Goal: Find contact information: Find contact information

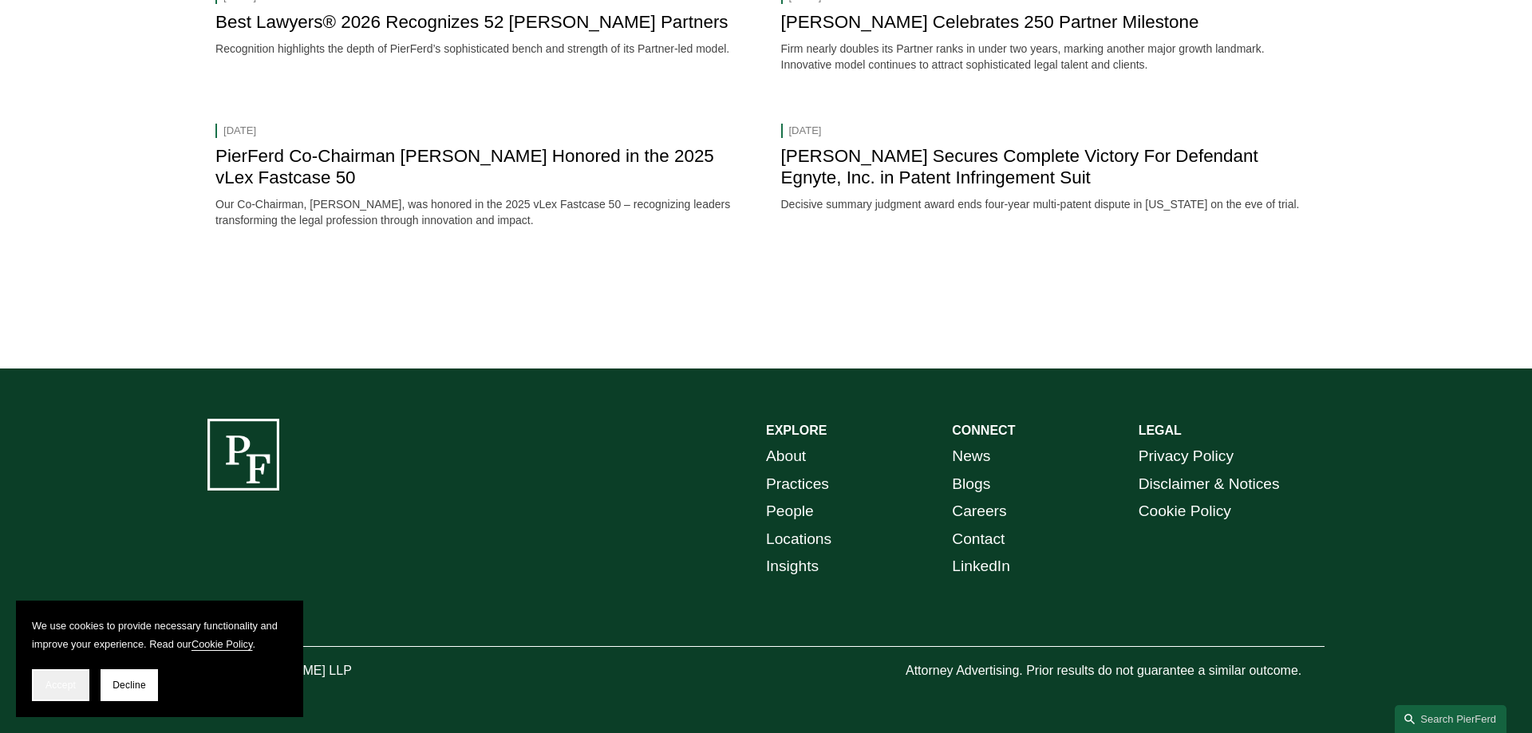
scroll to position [2124, 0]
click at [69, 687] on span "Accept" at bounding box center [60, 685] width 30 height 11
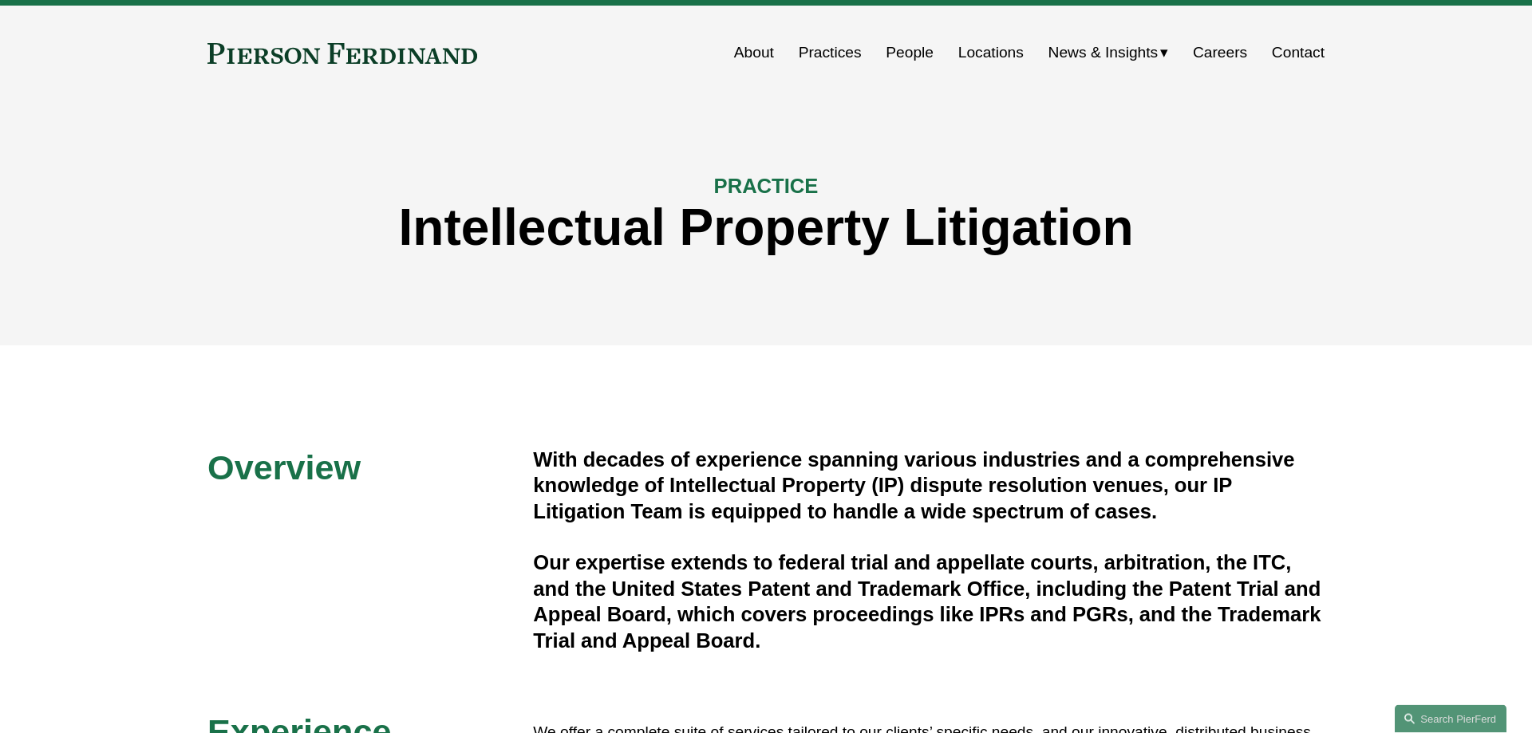
scroll to position [0, 0]
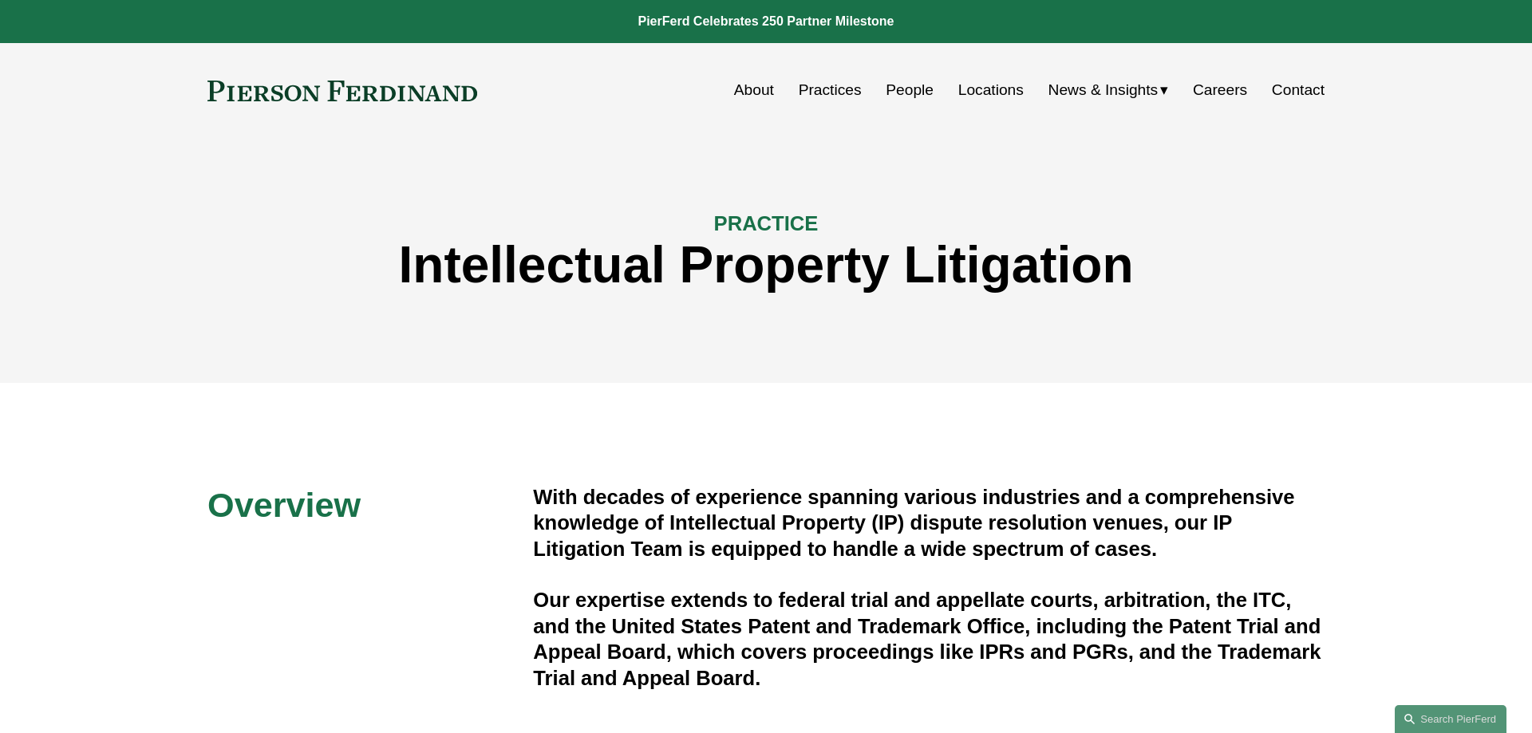
click at [977, 92] on link "Locations" at bounding box center [990, 90] width 65 height 30
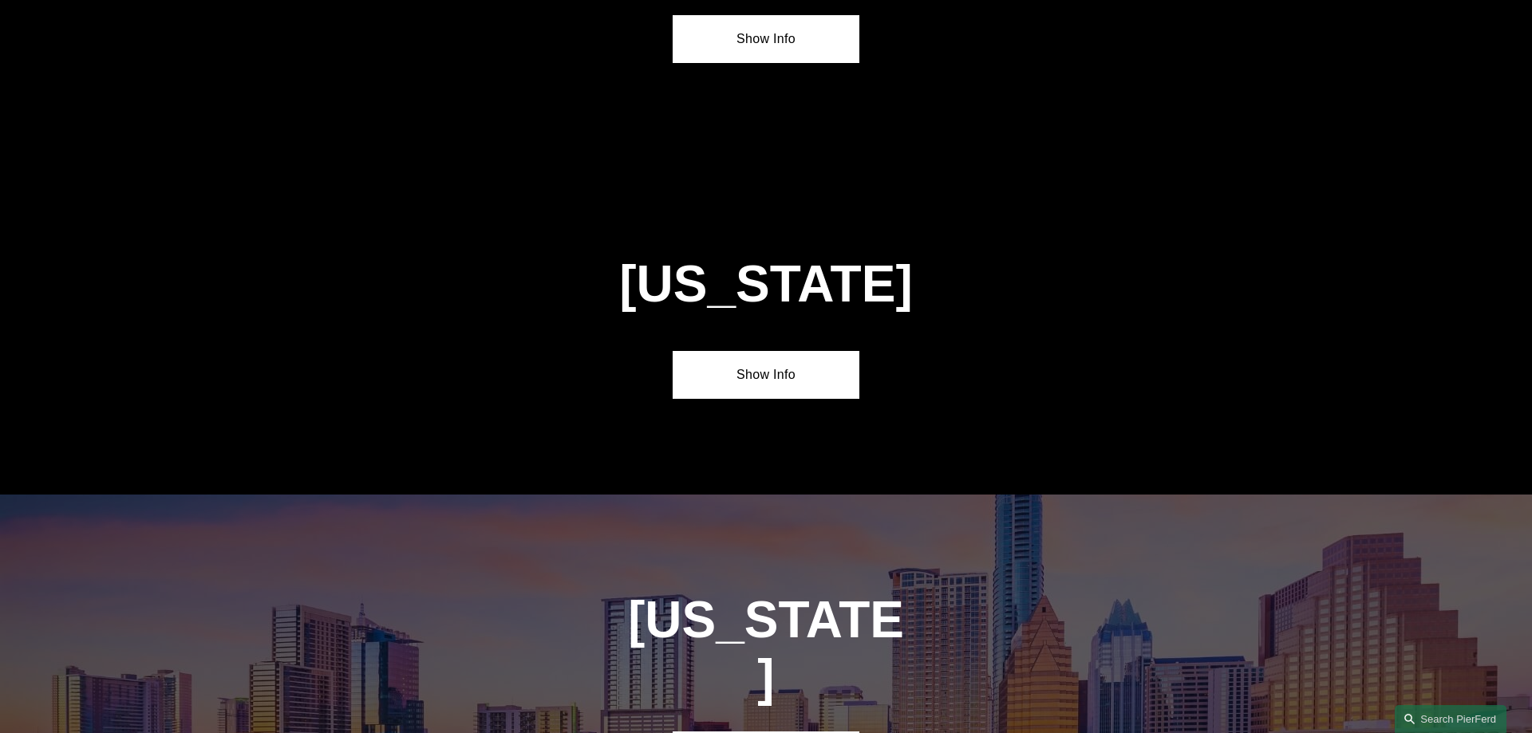
scroll to position [5117, 0]
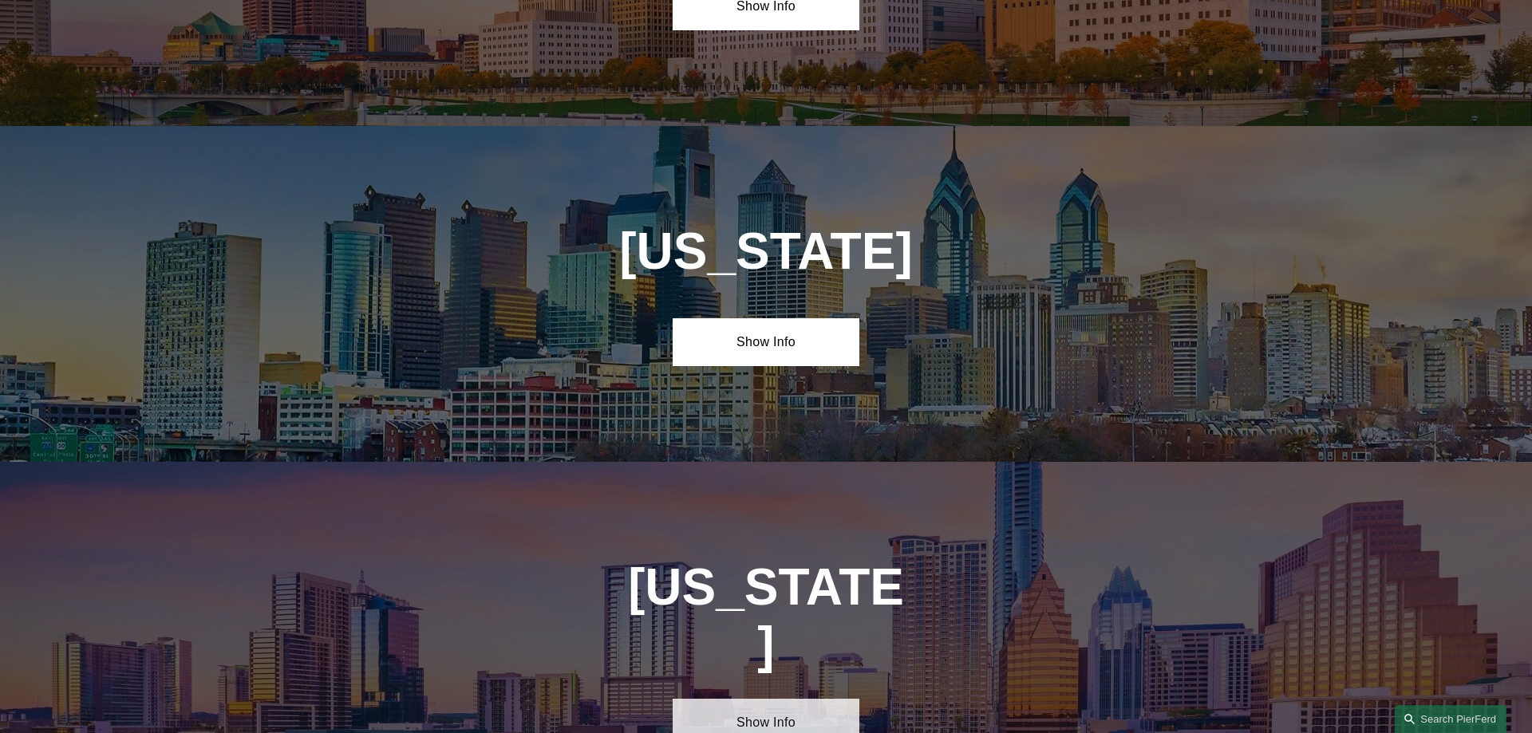
click at [803, 699] on link "Show Info" at bounding box center [766, 723] width 186 height 48
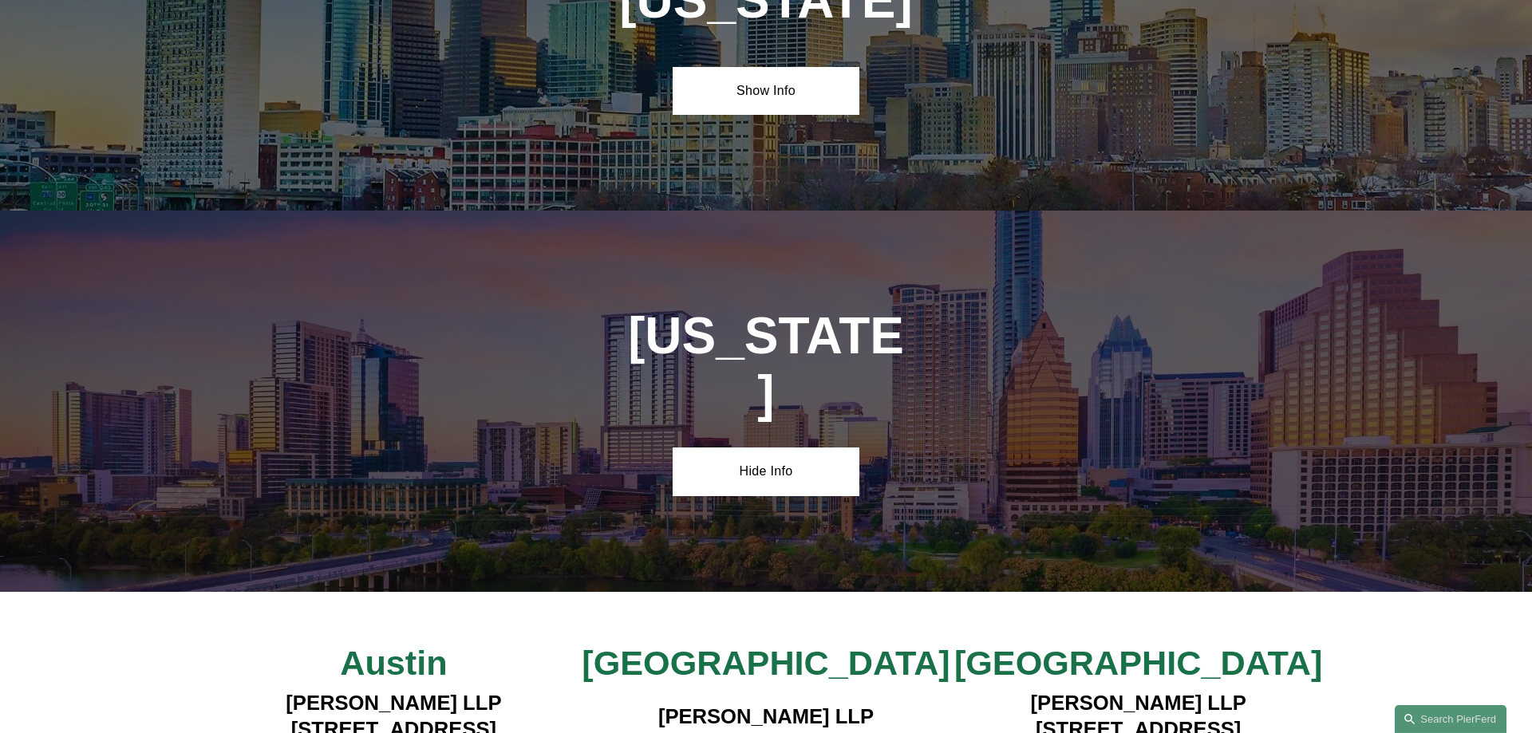
scroll to position [5442, 0]
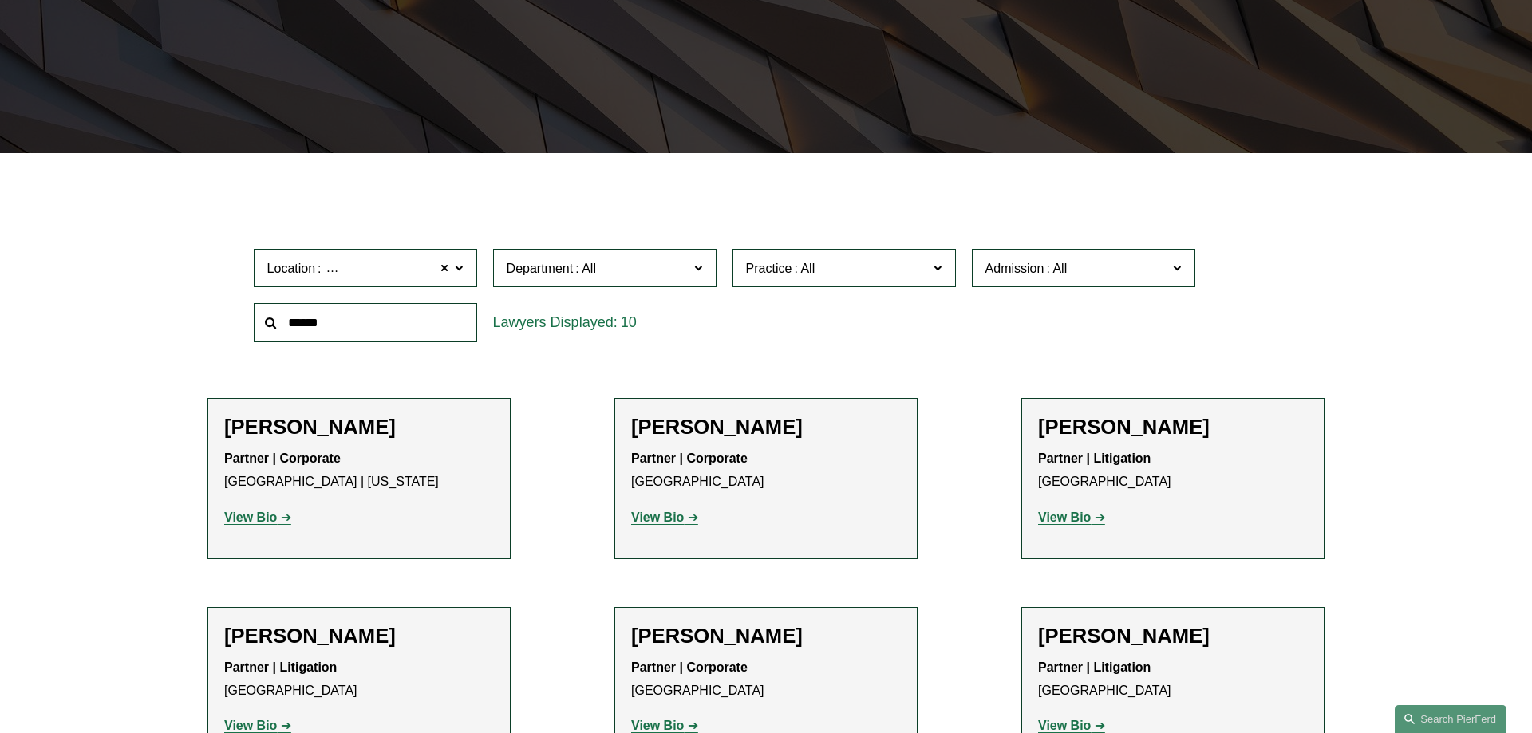
scroll to position [407, 0]
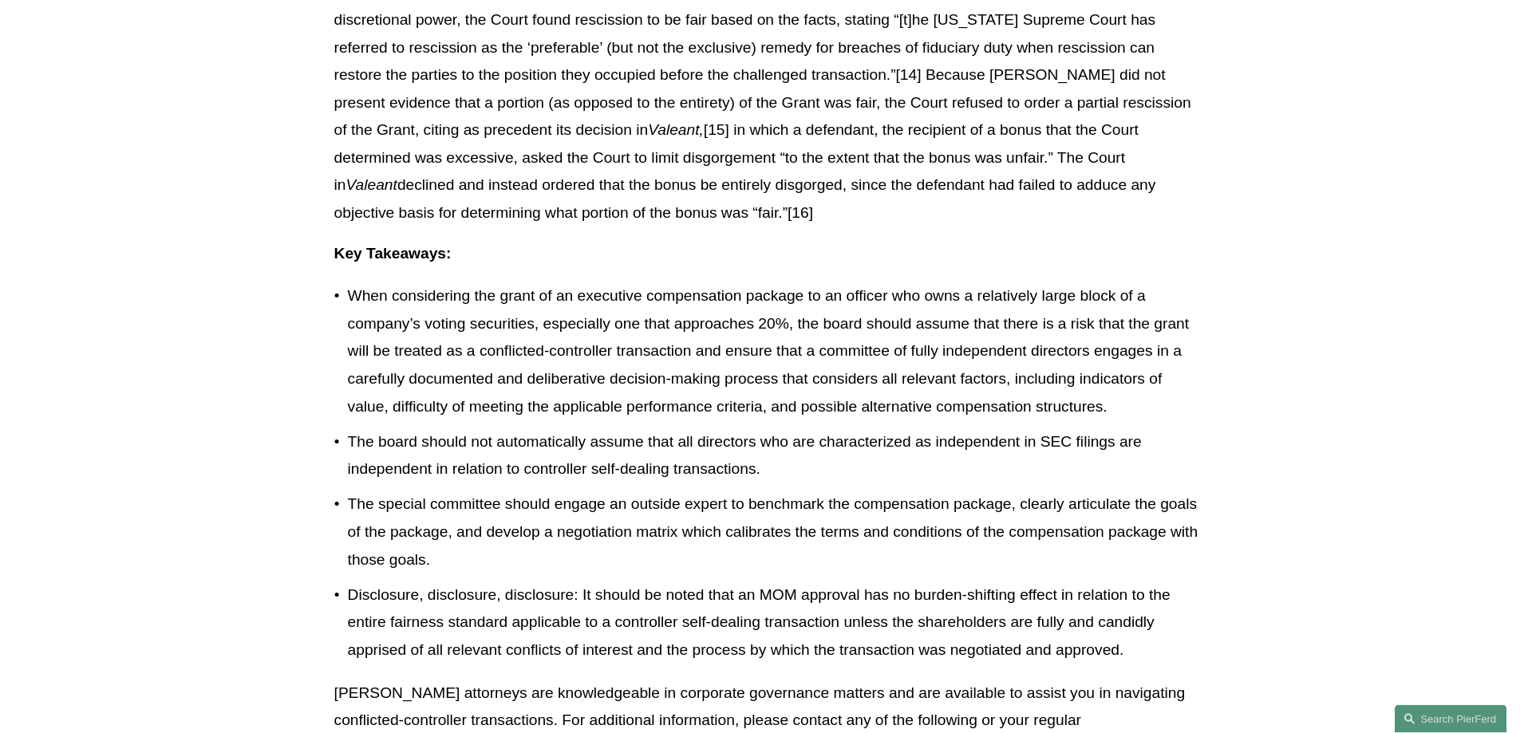
scroll to position [1872, 0]
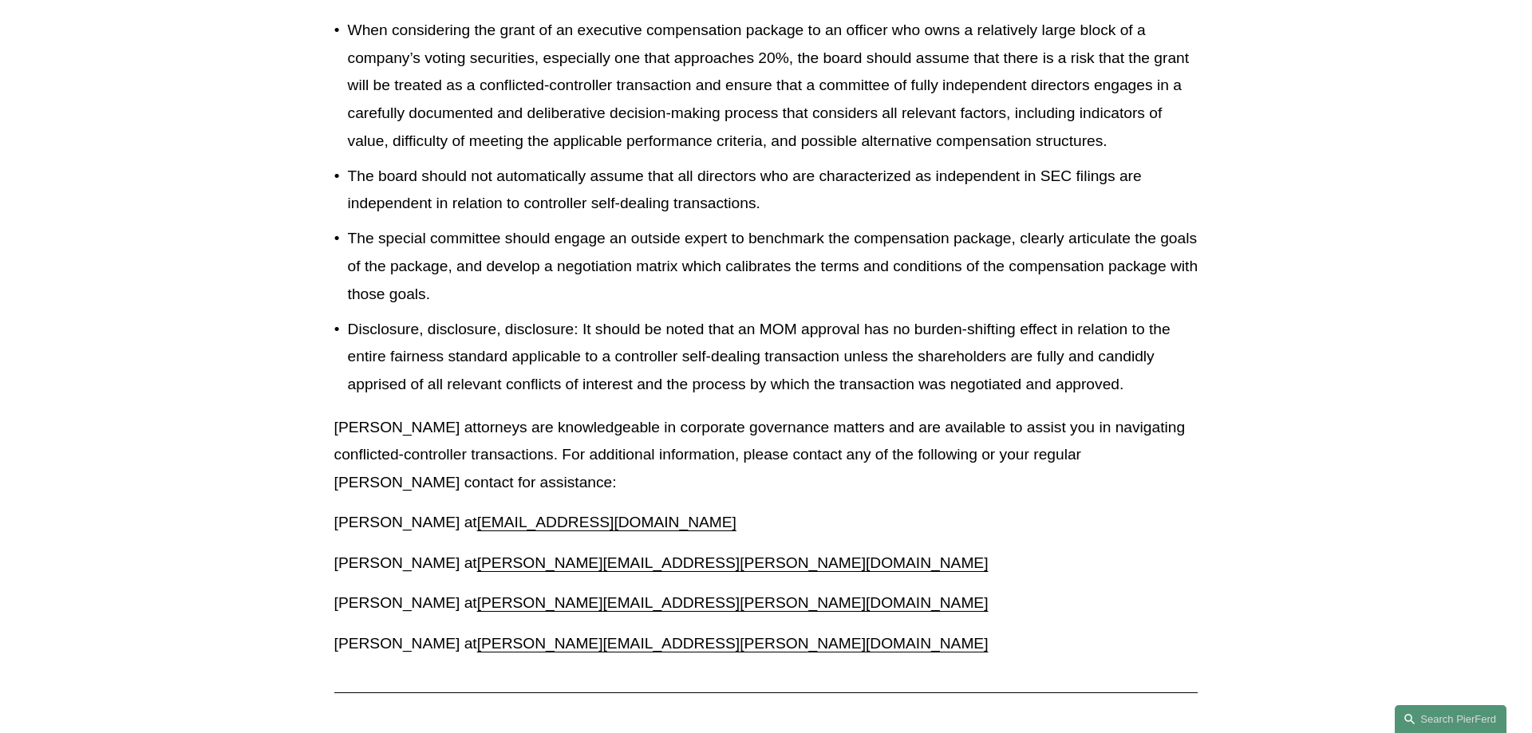
click at [760, 192] on p "The board should not automatically assume that all directors who are characteri…" at bounding box center [773, 190] width 851 height 55
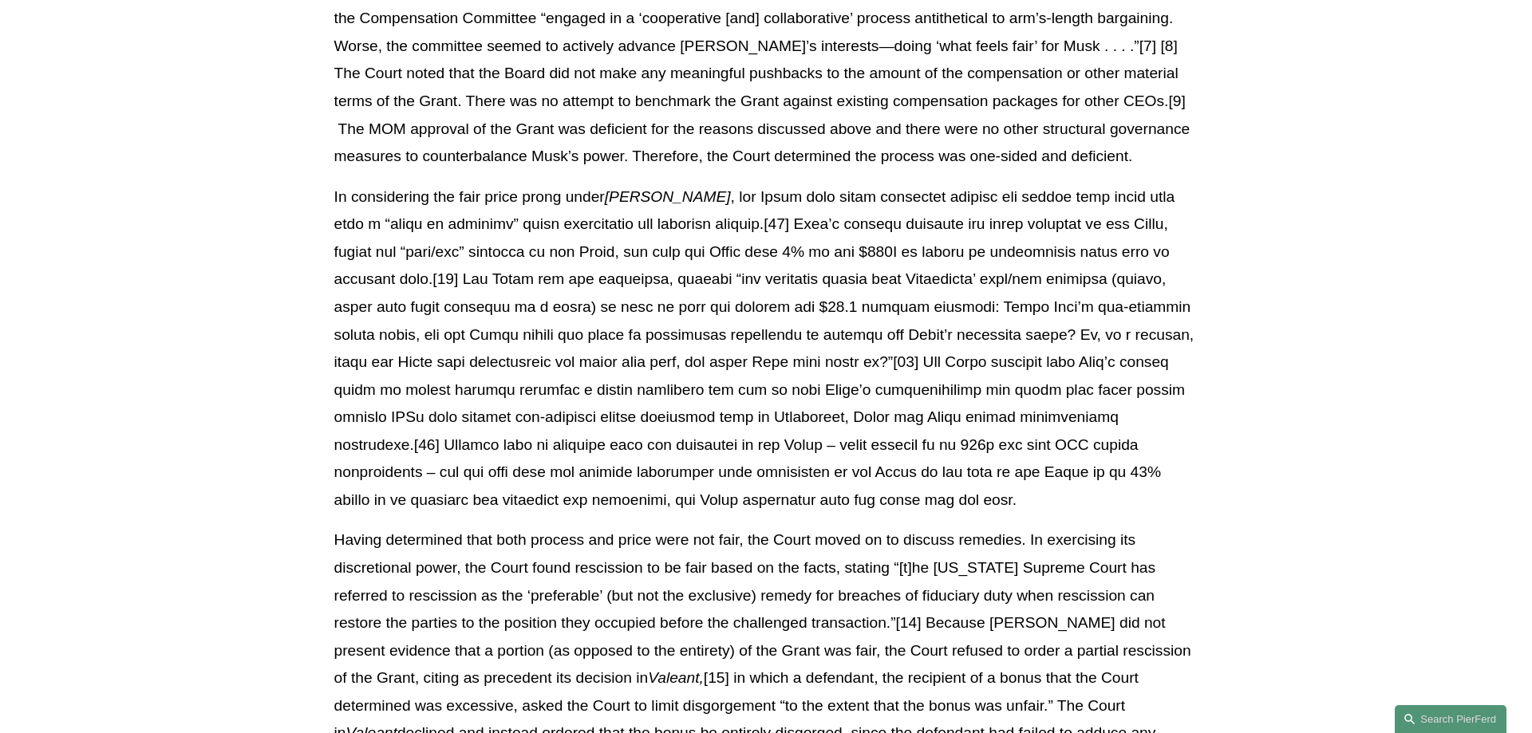
scroll to position [1628, 0]
